Goal: Task Accomplishment & Management: Manage account settings

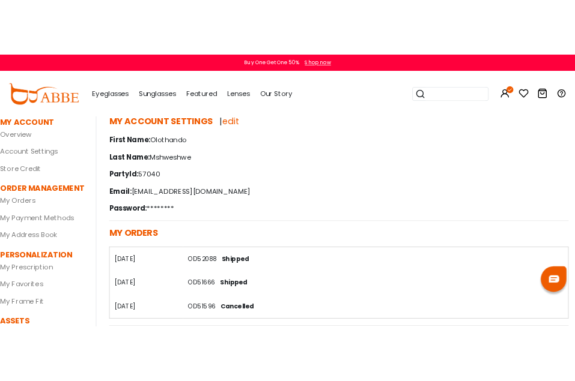
scroll to position [20, 0]
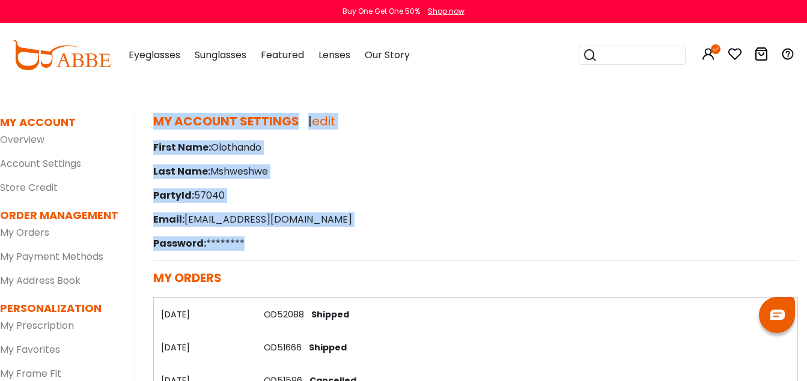
drag, startPoint x: 676, startPoint y: 131, endPoint x: 381, endPoint y: 252, distance: 319.3
